Goal: Information Seeking & Learning: Learn about a topic

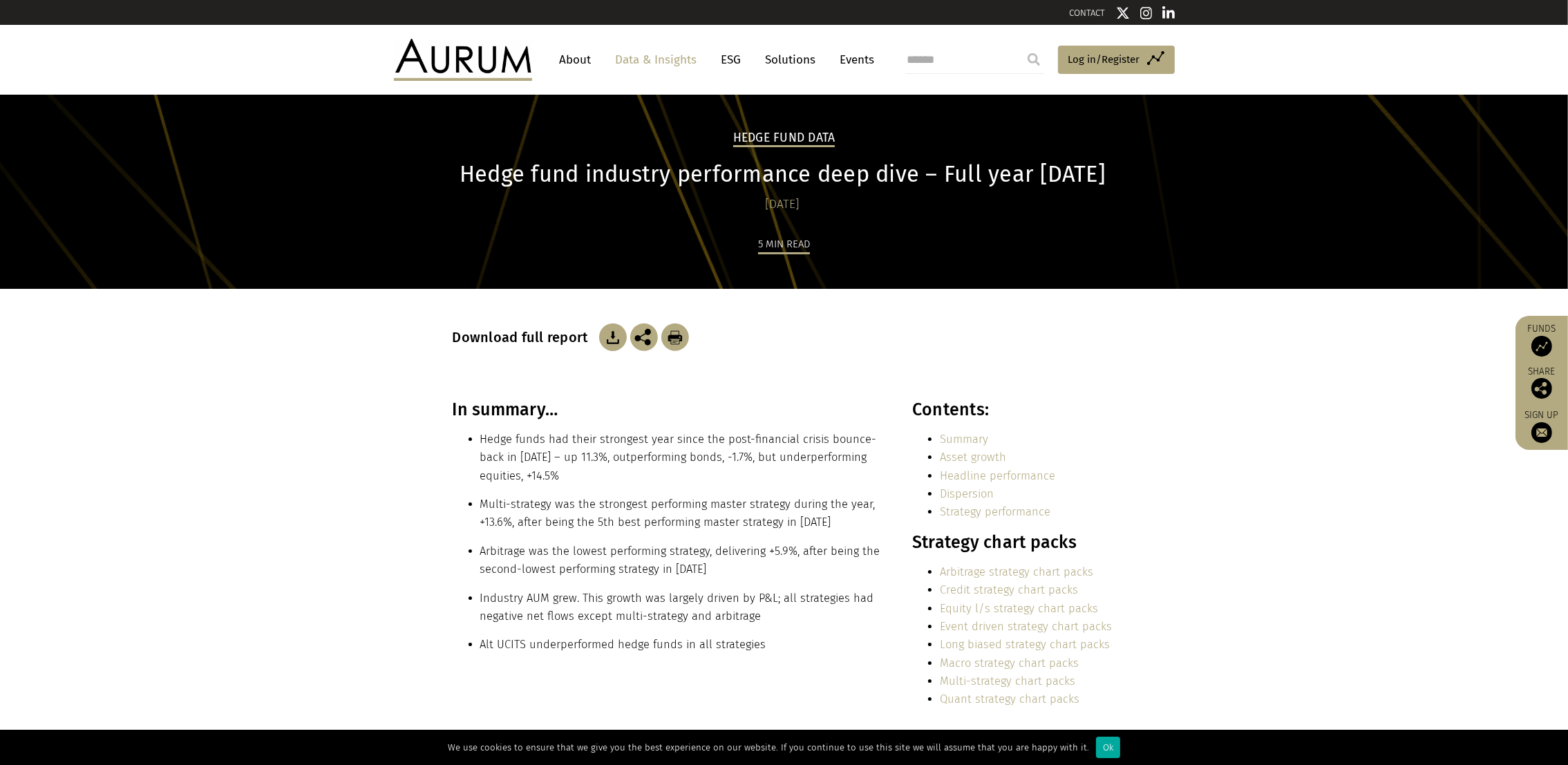
drag, startPoint x: 477, startPoint y: 174, endPoint x: 1122, endPoint y: 171, distance: 645.0
click at [1122, 171] on div "Hedge Fund Data Hedge fund industry performance deep dive – Full year 2024 29/0…" at bounding box center [784, 209] width 691 height 160
click at [491, 175] on h1 "Hedge fund industry performance deep dive – Full year 2024" at bounding box center [782, 174] width 660 height 27
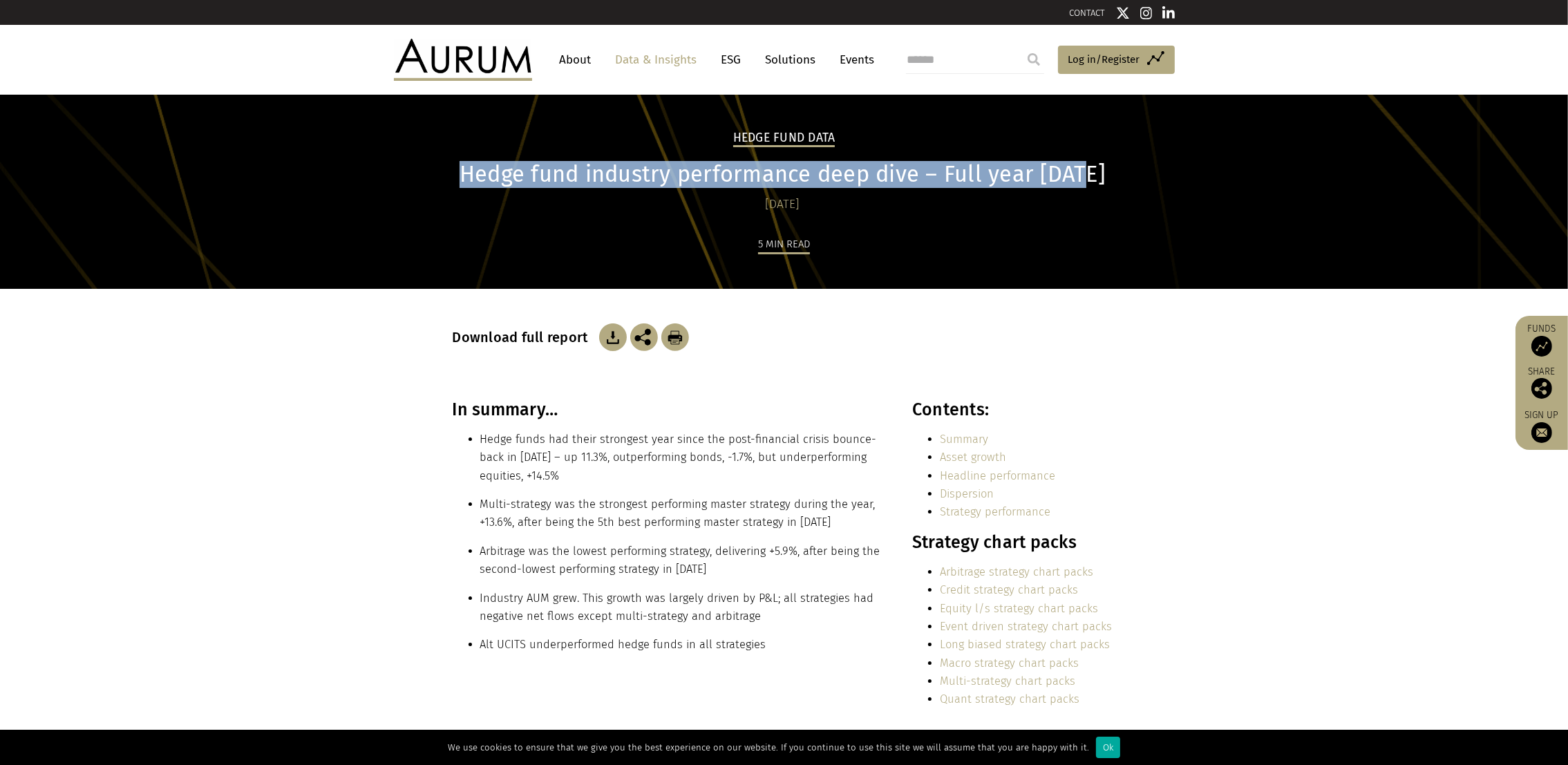
drag, startPoint x: 474, startPoint y: 175, endPoint x: 1091, endPoint y: 173, distance: 617.0
click at [1091, 173] on h1 "Hedge fund industry performance deep dive – Full year 2024" at bounding box center [782, 174] width 660 height 27
copy h1 "Hedge fund industry performance deep dive – Full year 2024"
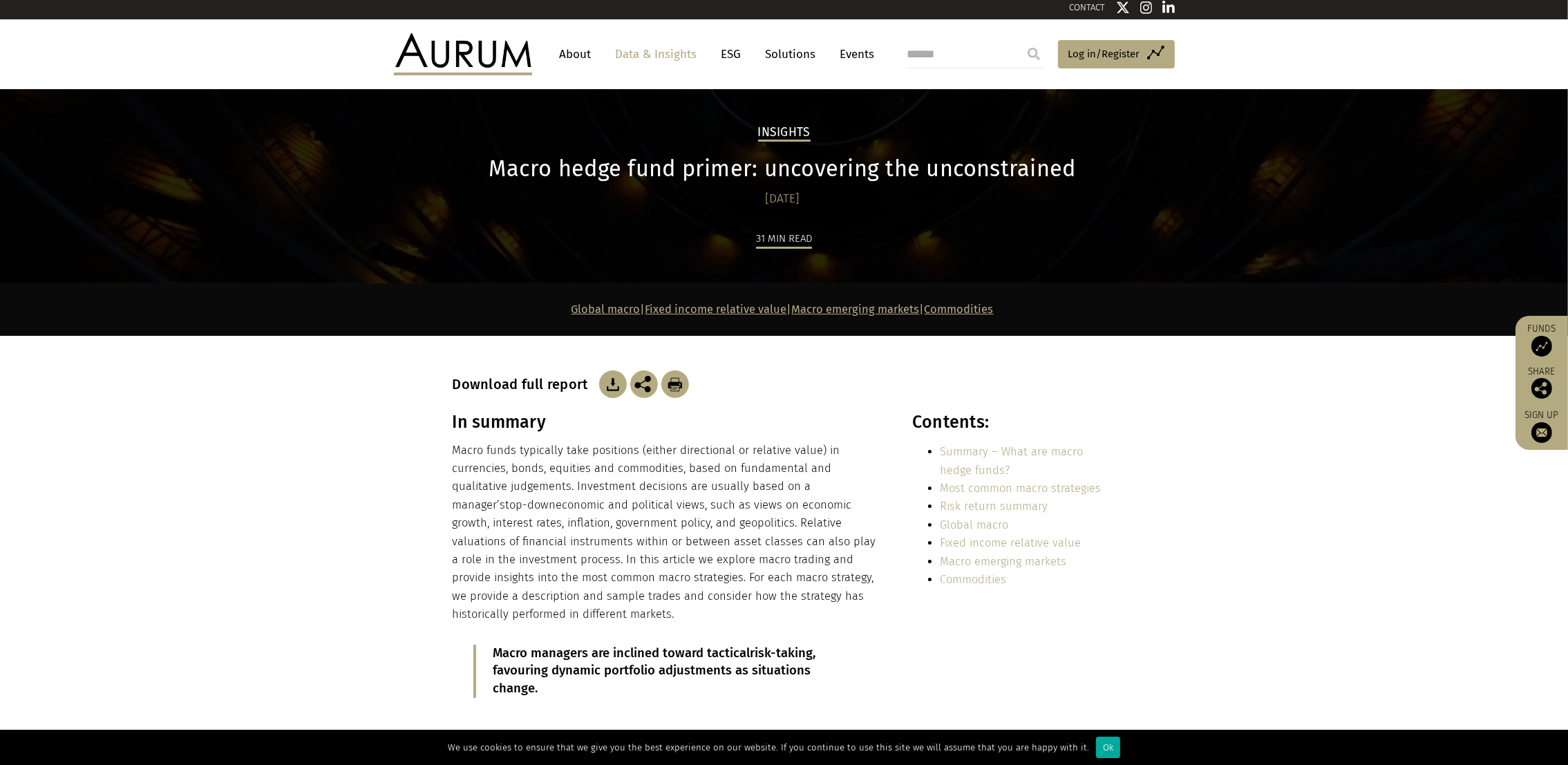
scroll to position [5, 0]
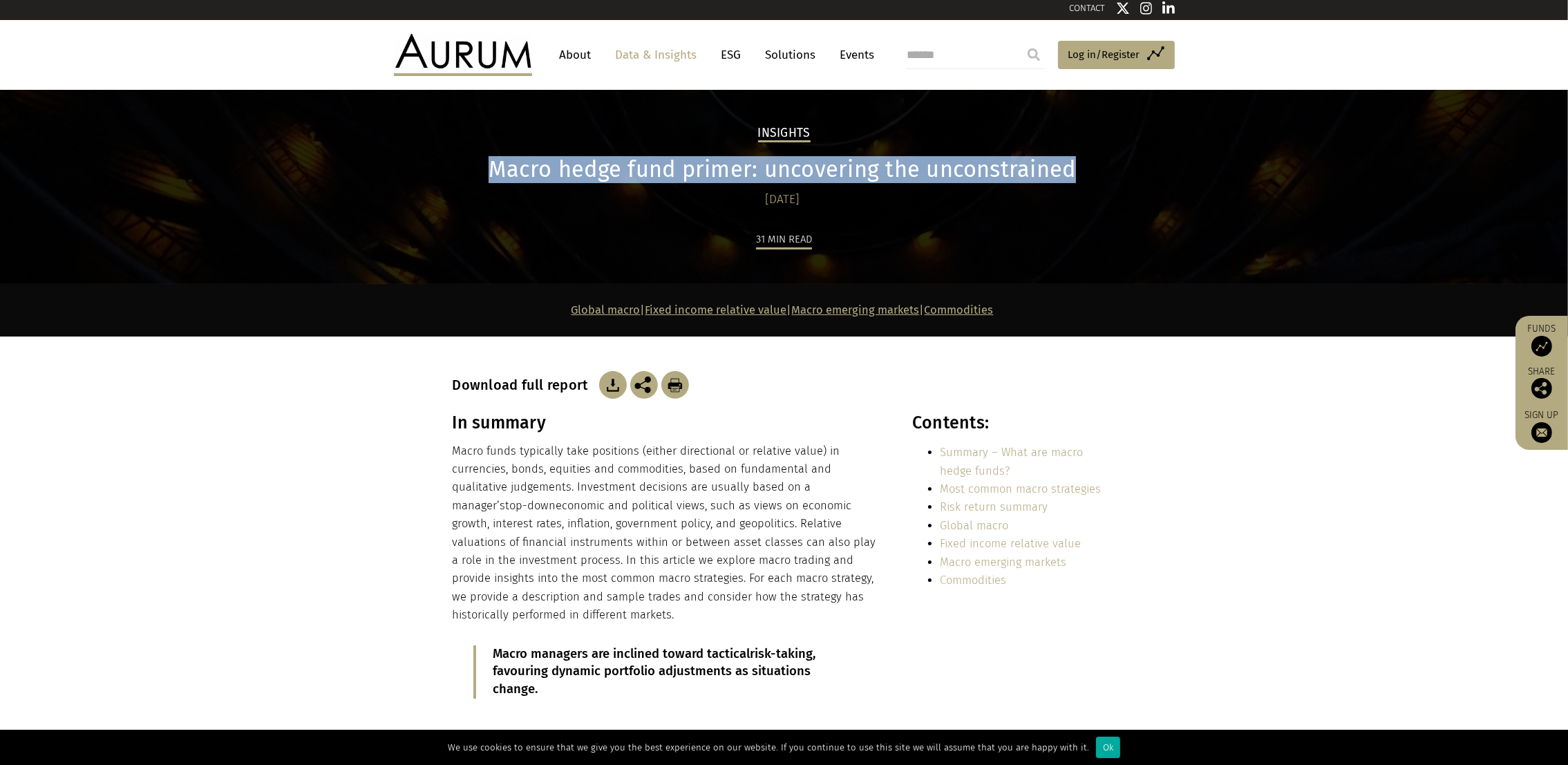
drag, startPoint x: 494, startPoint y: 174, endPoint x: 1068, endPoint y: 170, distance: 574.0
click at [1068, 170] on h1 "Macro hedge fund primer: uncovering the unconstrained" at bounding box center [782, 170] width 660 height 27
copy h1 "Macro hedge fund primer: uncovering the unconstrained"
